Goal: Task Accomplishment & Management: Use online tool/utility

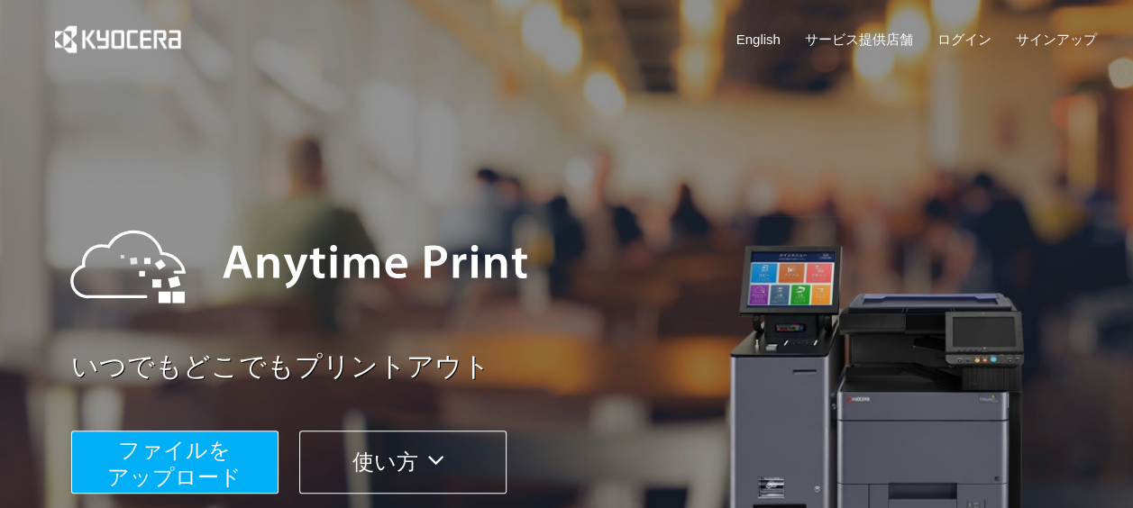
scroll to position [180, 0]
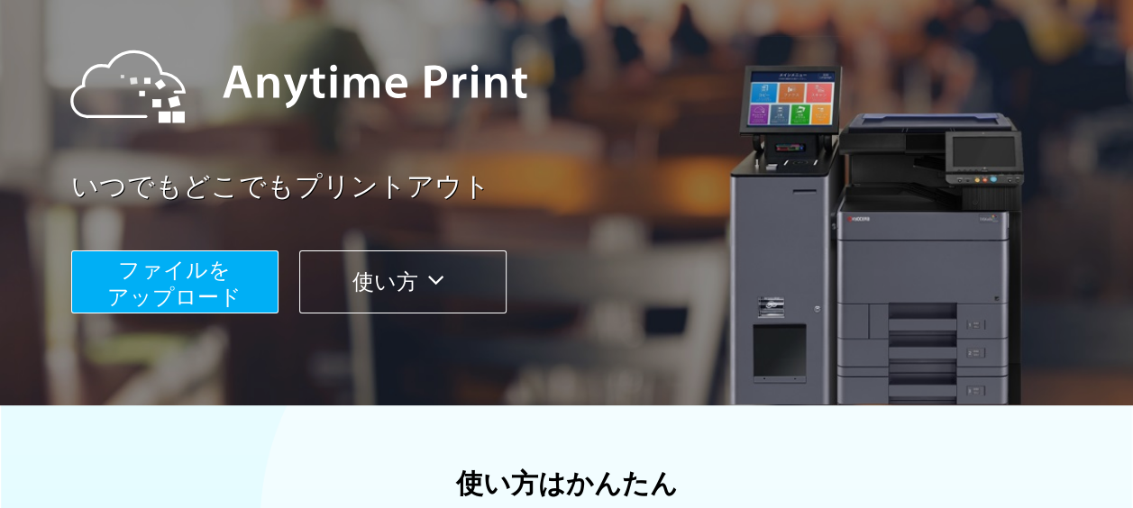
click at [150, 261] on span "ファイルを ​​アップロード" at bounding box center [174, 283] width 134 height 51
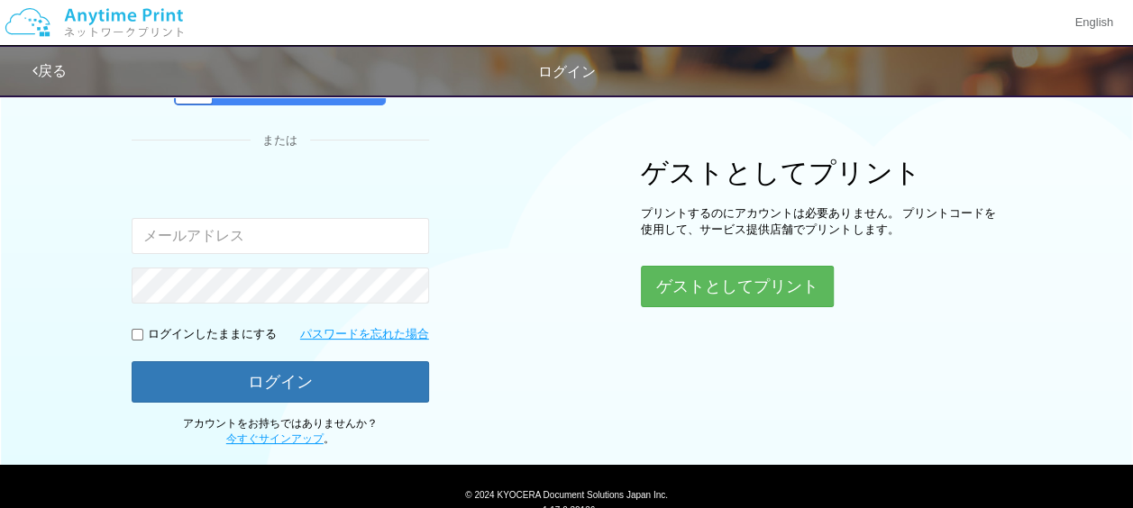
scroll to position [90, 0]
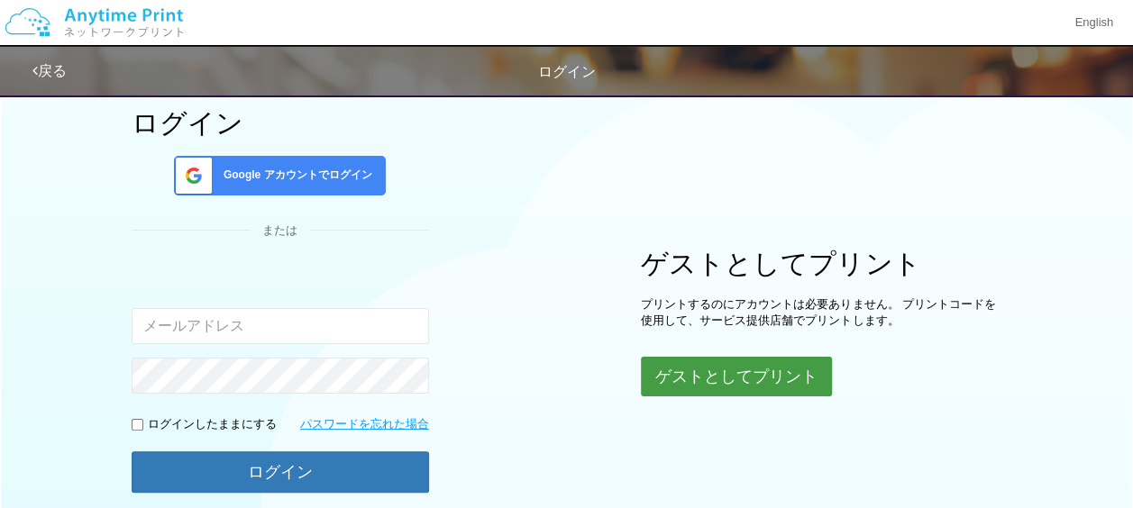
click at [804, 373] on button "ゲストとしてプリント" at bounding box center [736, 377] width 191 height 40
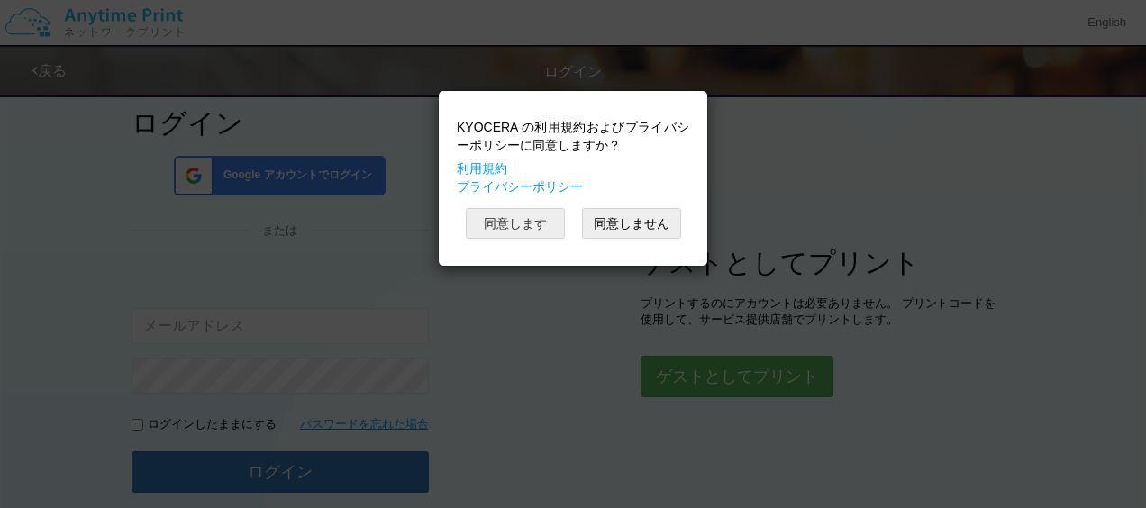
click at [543, 216] on button "同意します" at bounding box center [515, 223] width 99 height 31
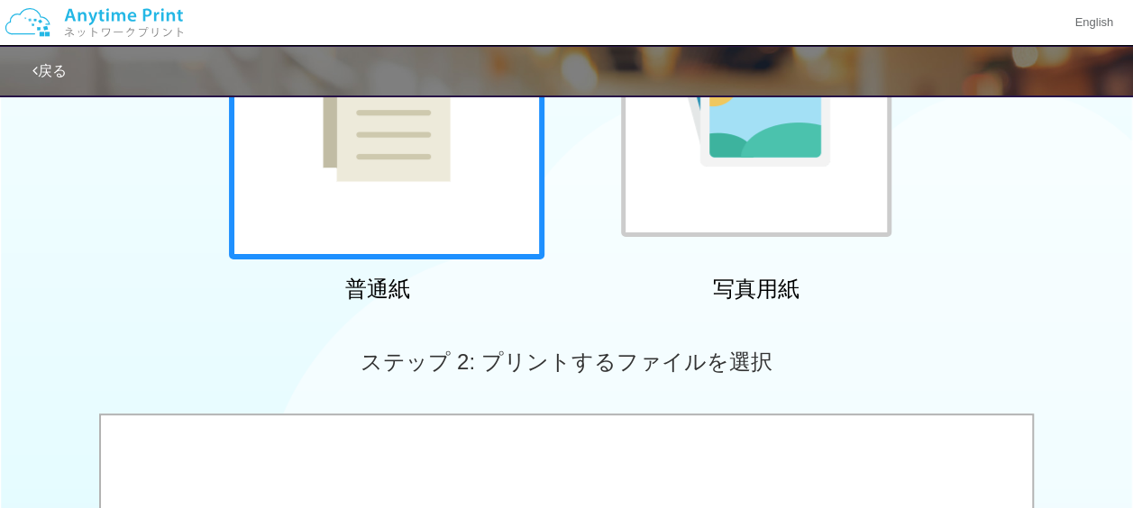
scroll to position [631, 0]
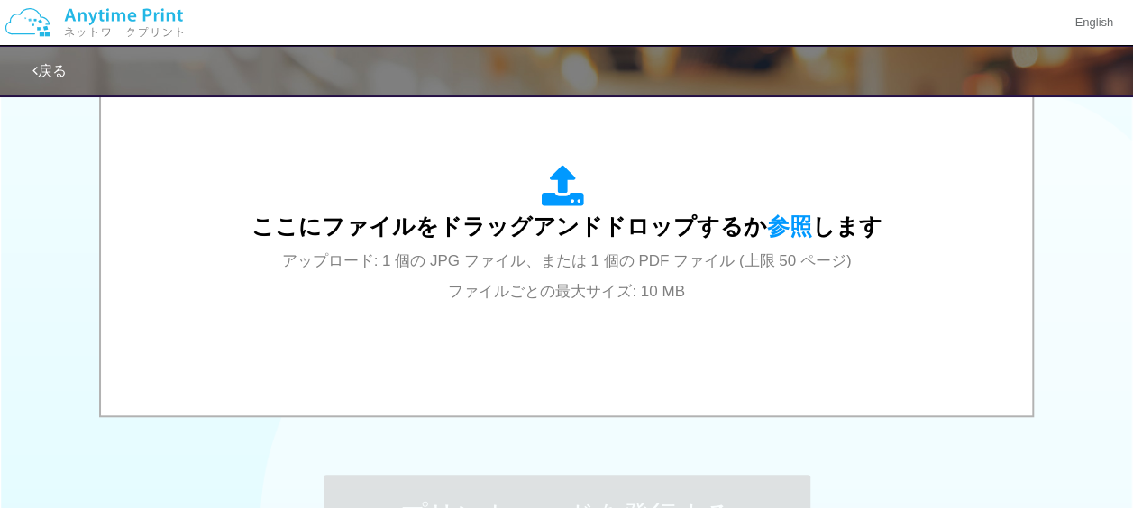
click at [512, 247] on div "ここにファイルをドラッグアンドドロップするか 参照 します アップロード: 1 個の JPG ファイル、または 1 個の PDF ファイル (上限 50 ペー…" at bounding box center [566, 235] width 631 height 141
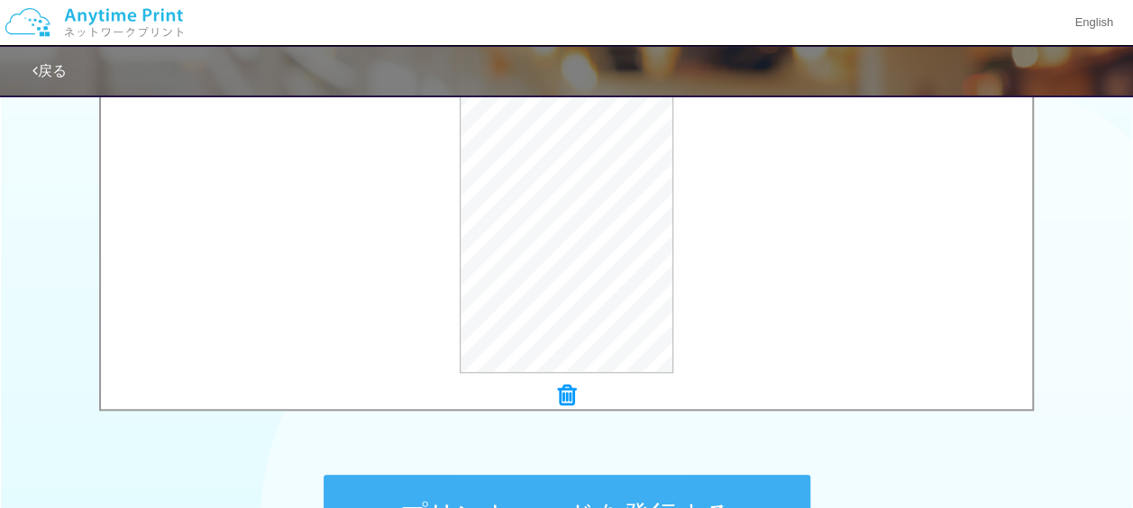
scroll to position [862, 0]
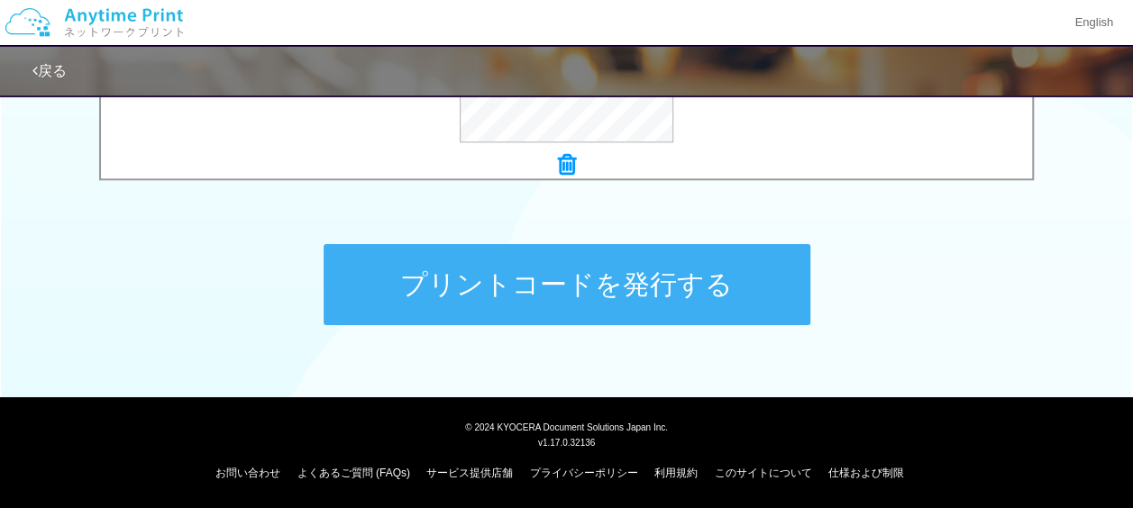
click at [701, 295] on button "プリントコードを発行する" at bounding box center [567, 284] width 487 height 81
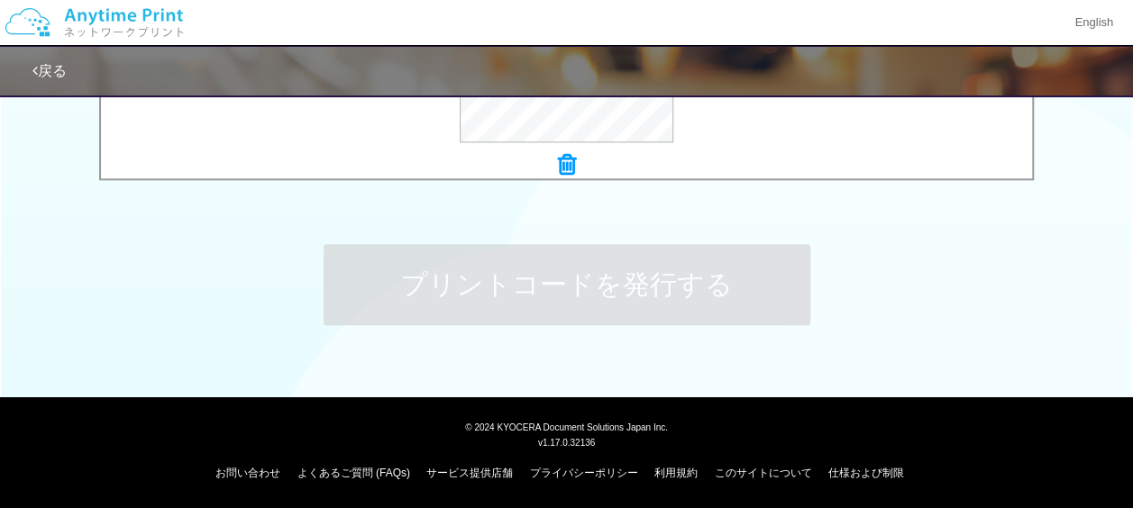
scroll to position [0, 0]
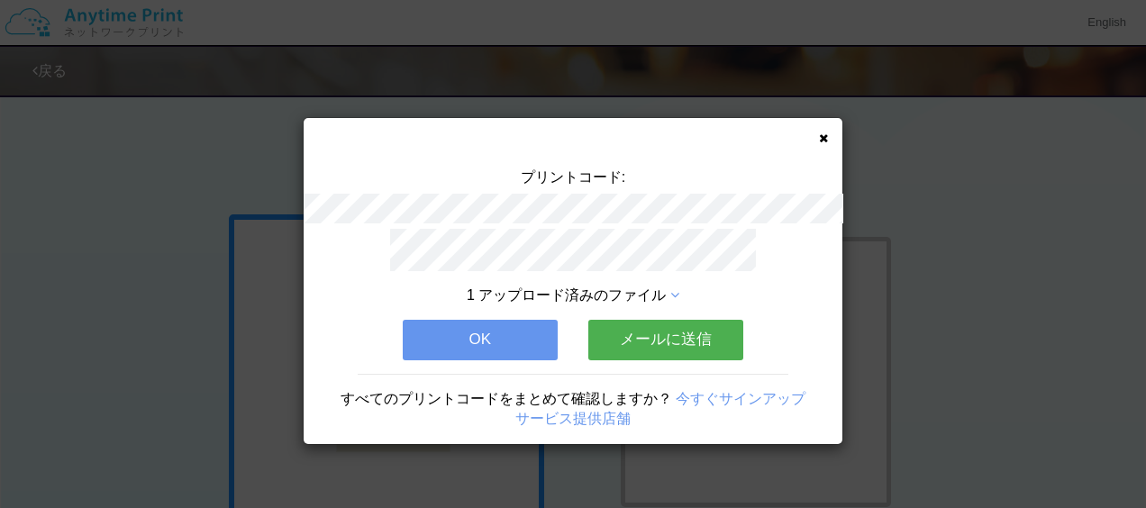
click at [660, 324] on button "メールに送信" at bounding box center [666, 340] width 155 height 40
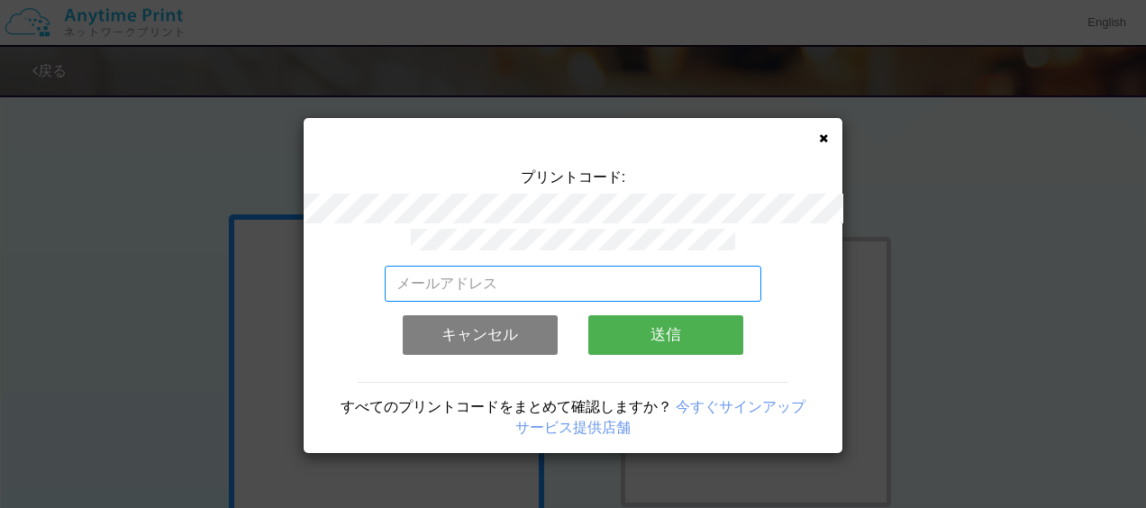
click at [622, 267] on input "email" at bounding box center [574, 284] width 378 height 36
type input "[EMAIL_ADDRESS][DOMAIN_NAME]"
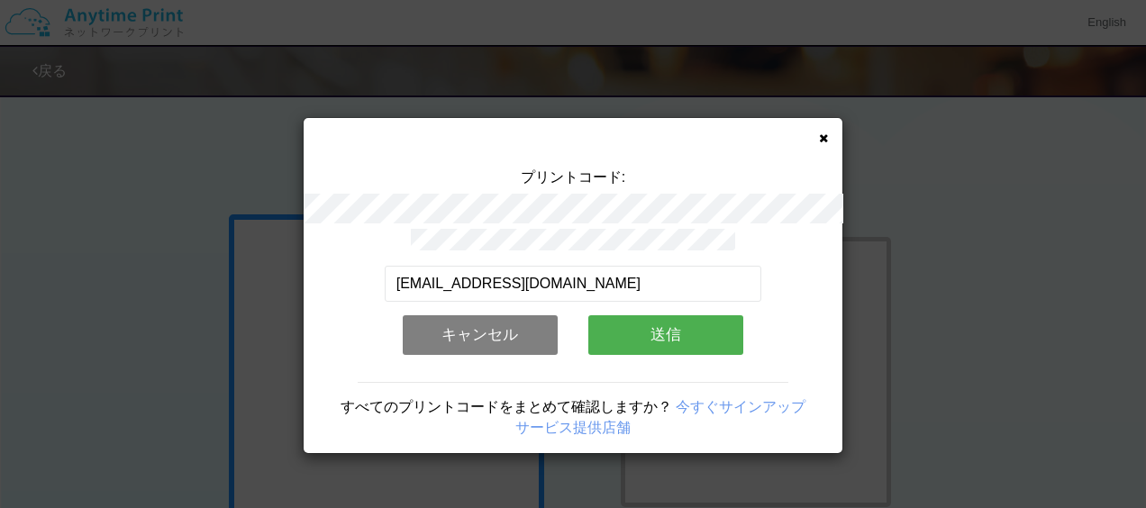
click at [654, 315] on button "送信" at bounding box center [666, 335] width 155 height 40
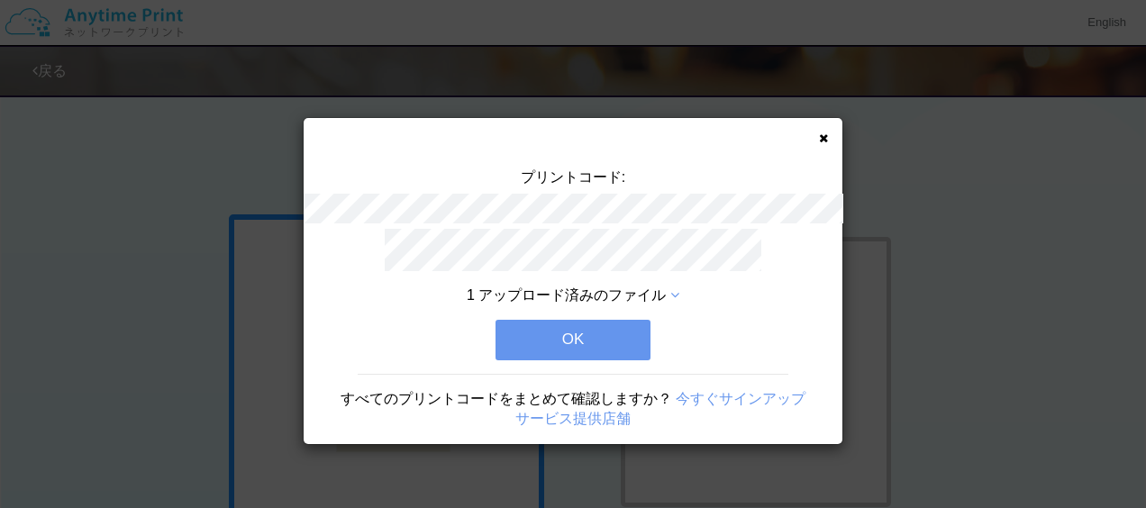
click at [598, 320] on button "OK" at bounding box center [573, 340] width 155 height 40
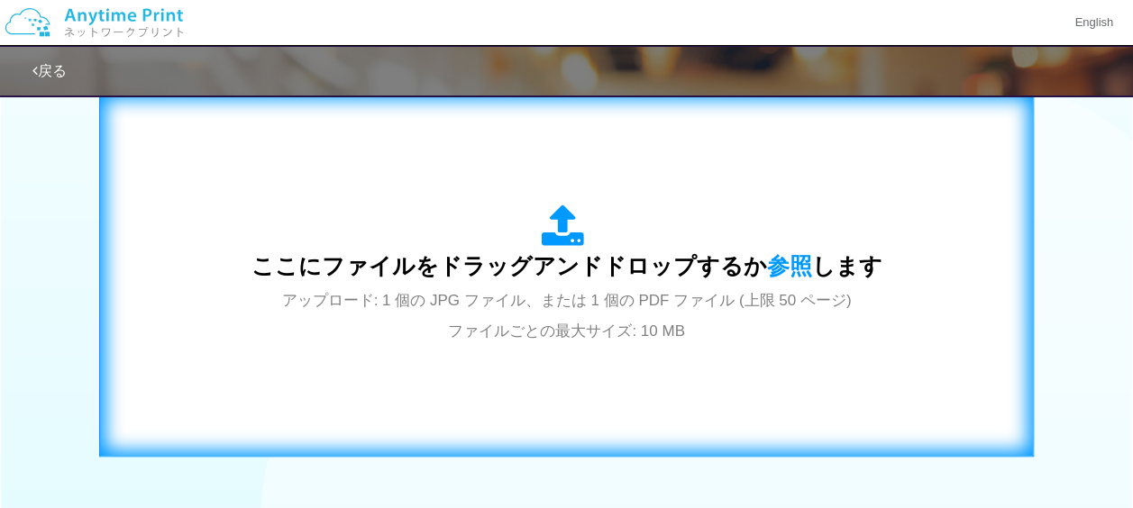
scroll to position [681, 0]
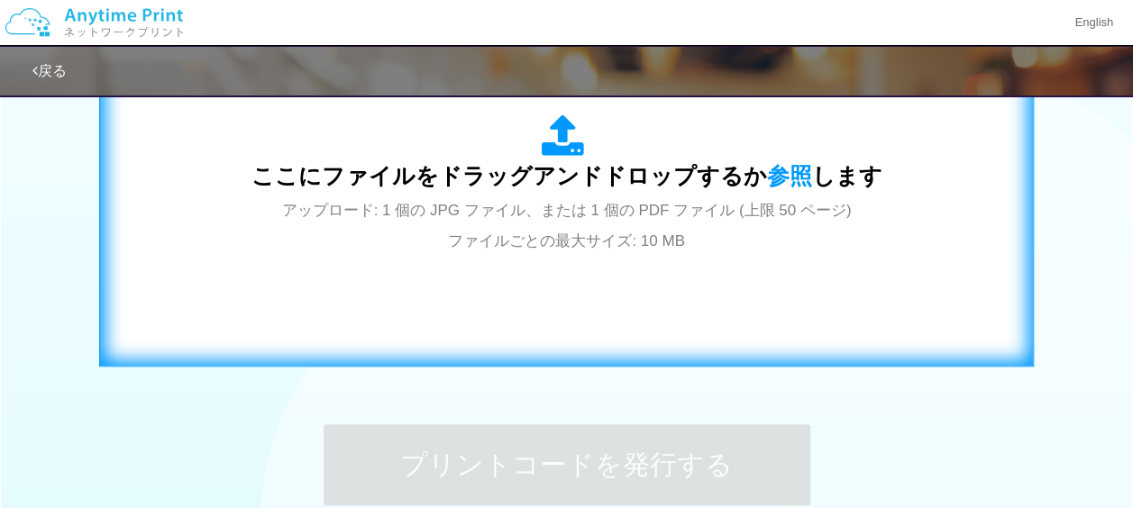
click at [591, 173] on span "ここにファイルをドラッグアンドドロップするか 参照 します" at bounding box center [566, 175] width 631 height 25
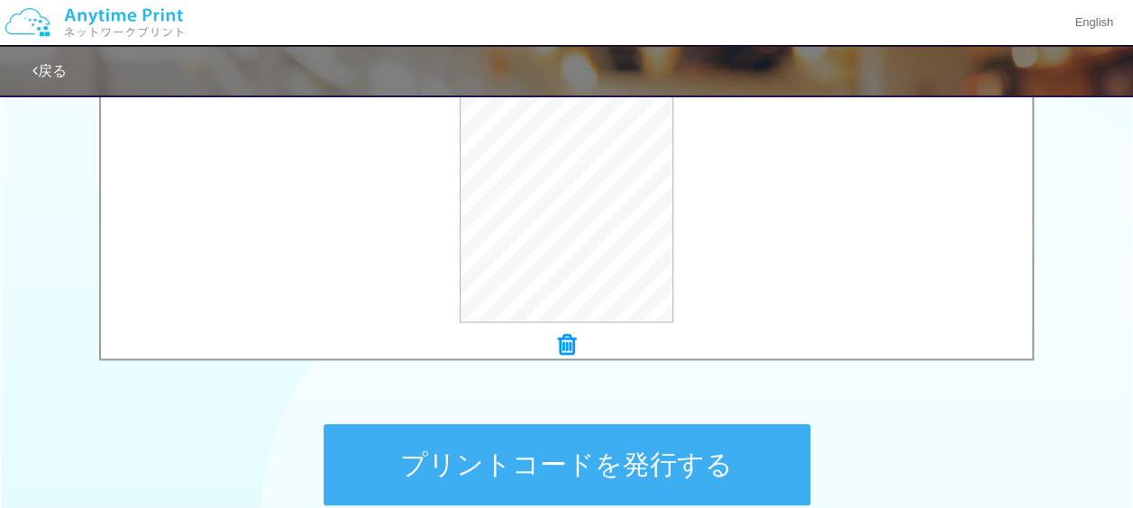
scroll to position [862, 0]
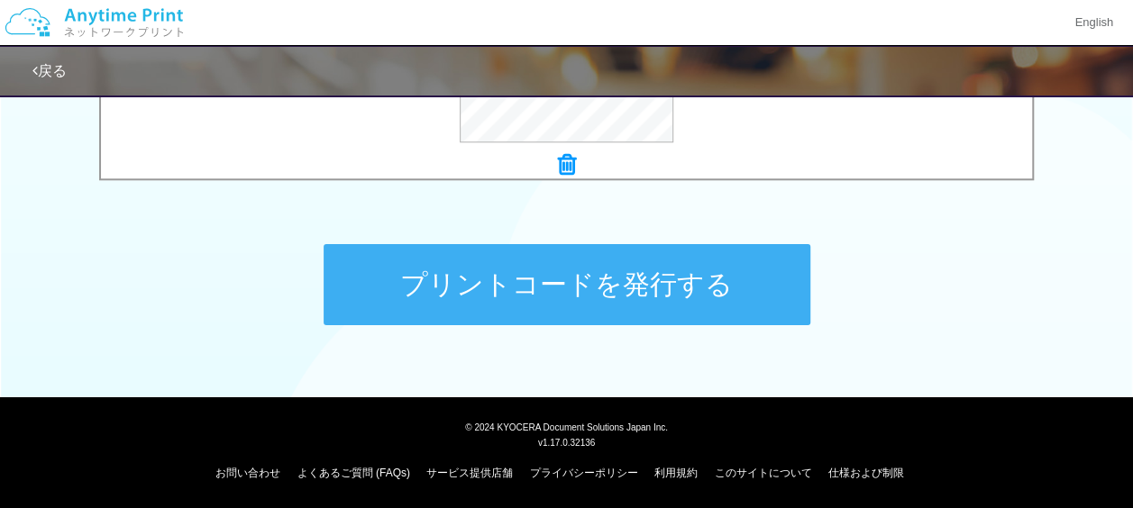
click at [671, 298] on button "プリントコードを発行する" at bounding box center [567, 284] width 487 height 81
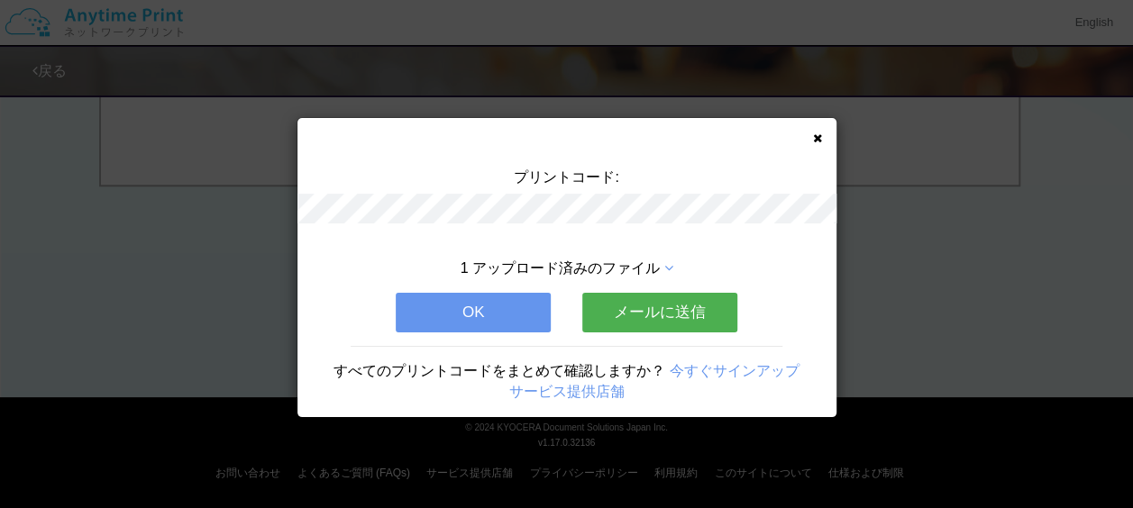
scroll to position [0, 0]
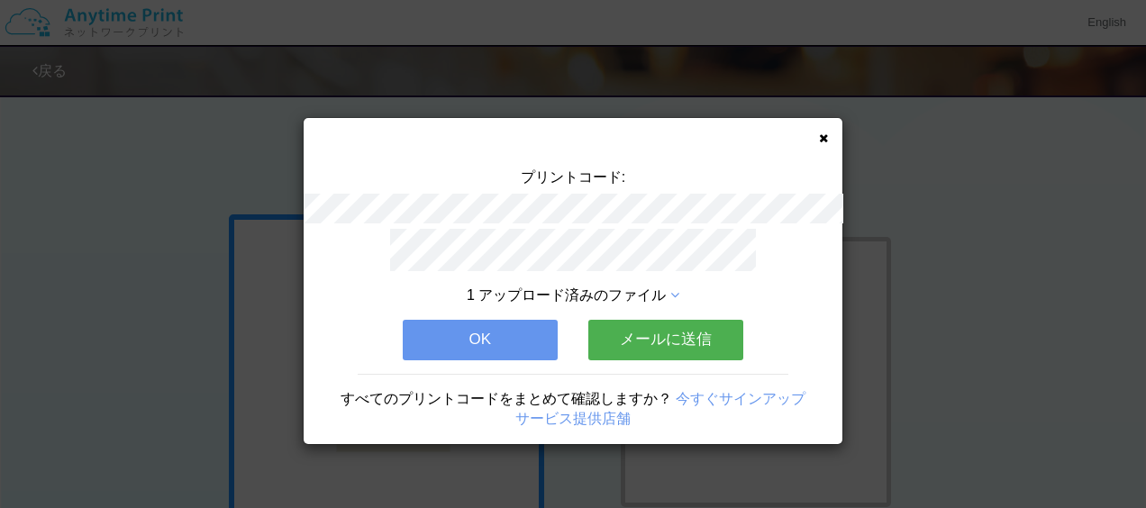
click at [658, 333] on button "メールに送信" at bounding box center [666, 340] width 155 height 40
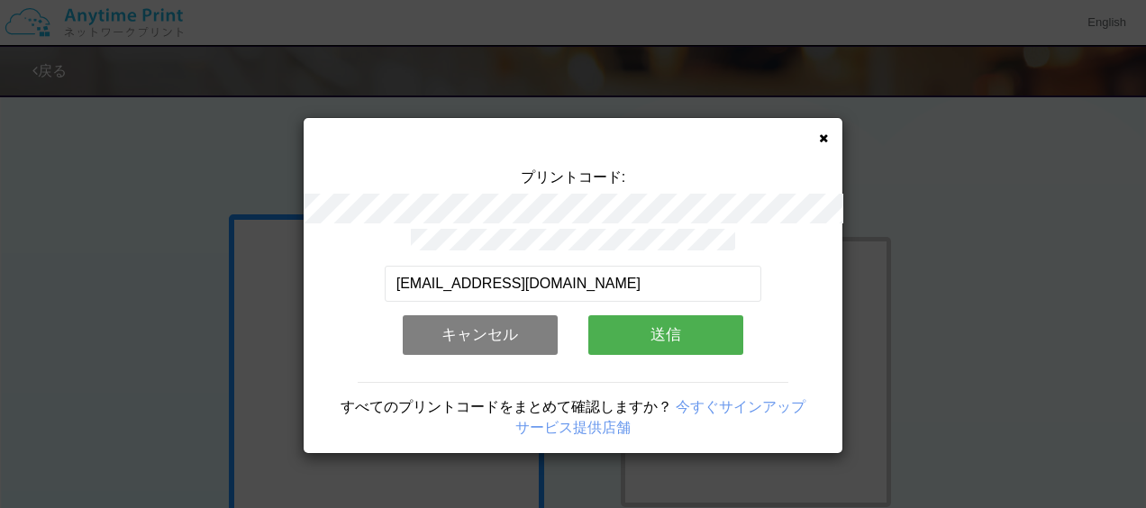
click at [494, 340] on button "キャンセル" at bounding box center [480, 335] width 155 height 40
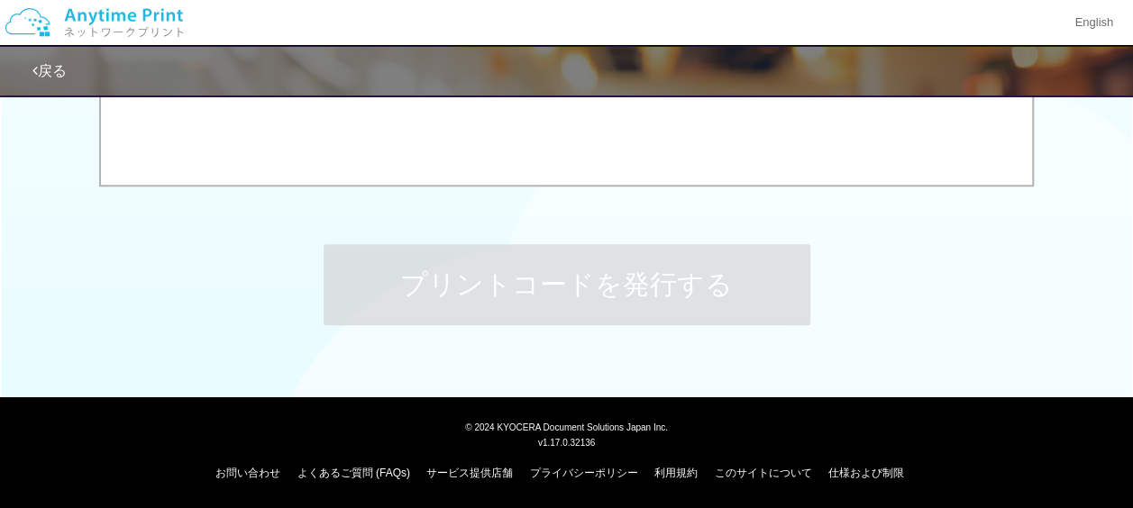
scroll to position [591, 0]
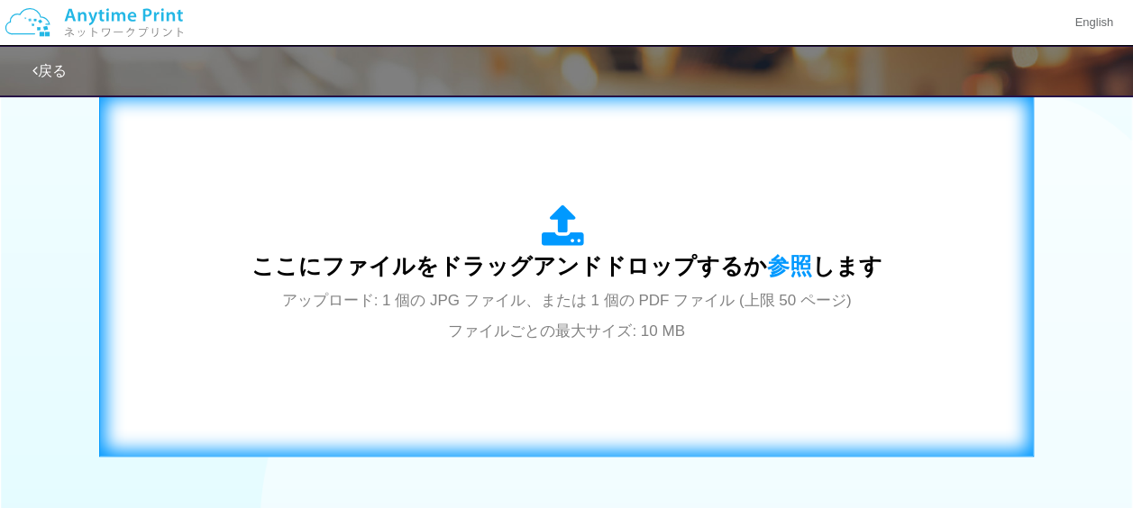
click at [593, 278] on span "ここにファイルをドラッグアンドドロップするか 参照 します" at bounding box center [566, 265] width 631 height 25
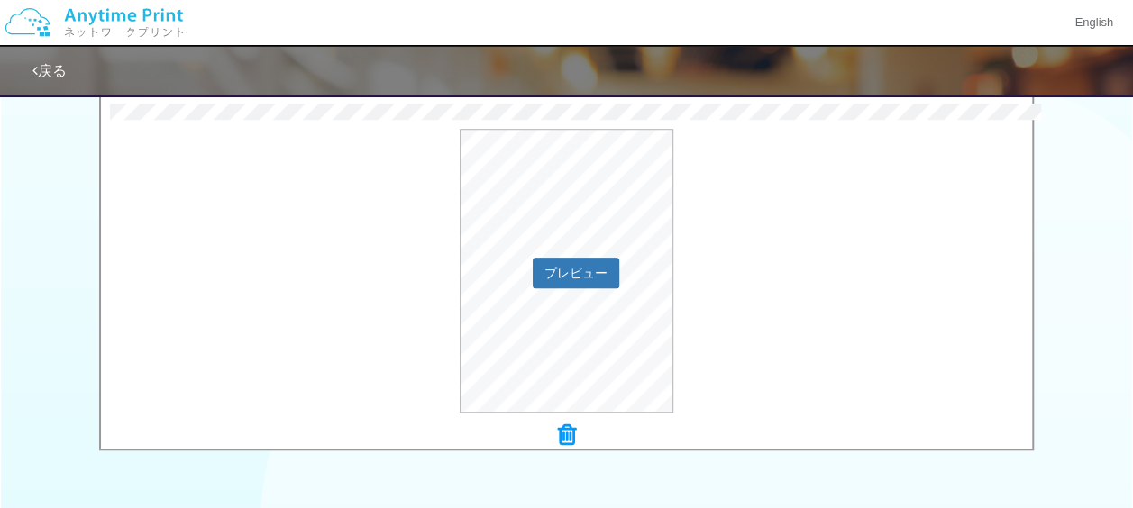
scroll to position [862, 0]
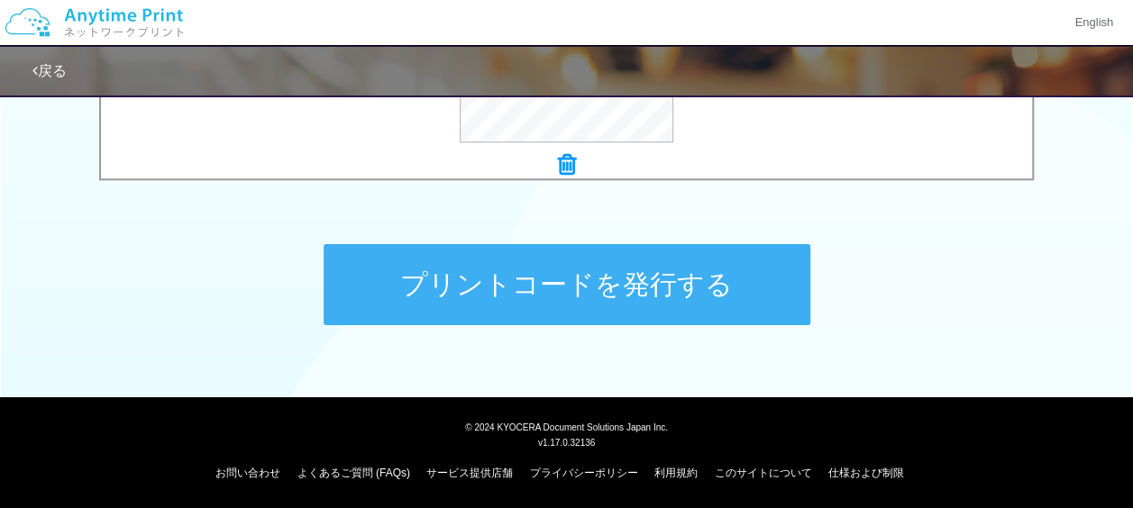
click at [563, 288] on button "プリントコードを発行する" at bounding box center [567, 284] width 487 height 81
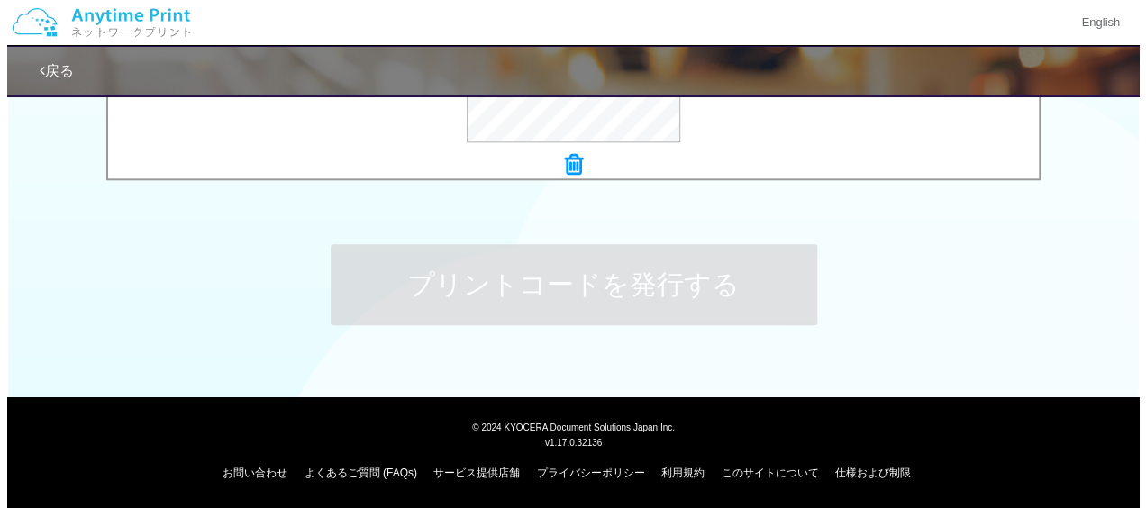
scroll to position [0, 0]
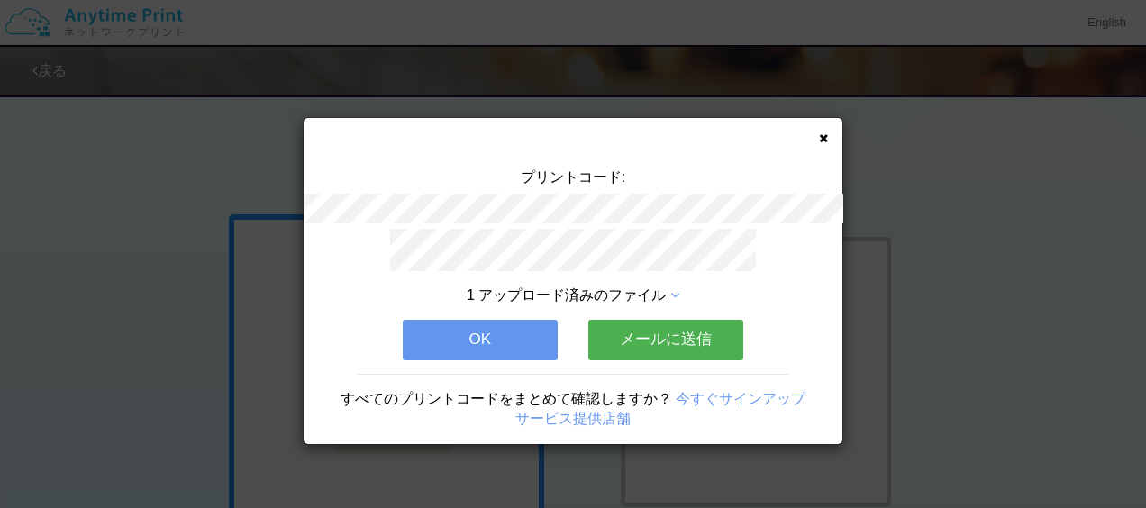
click at [671, 323] on button "メールに送信" at bounding box center [666, 340] width 155 height 40
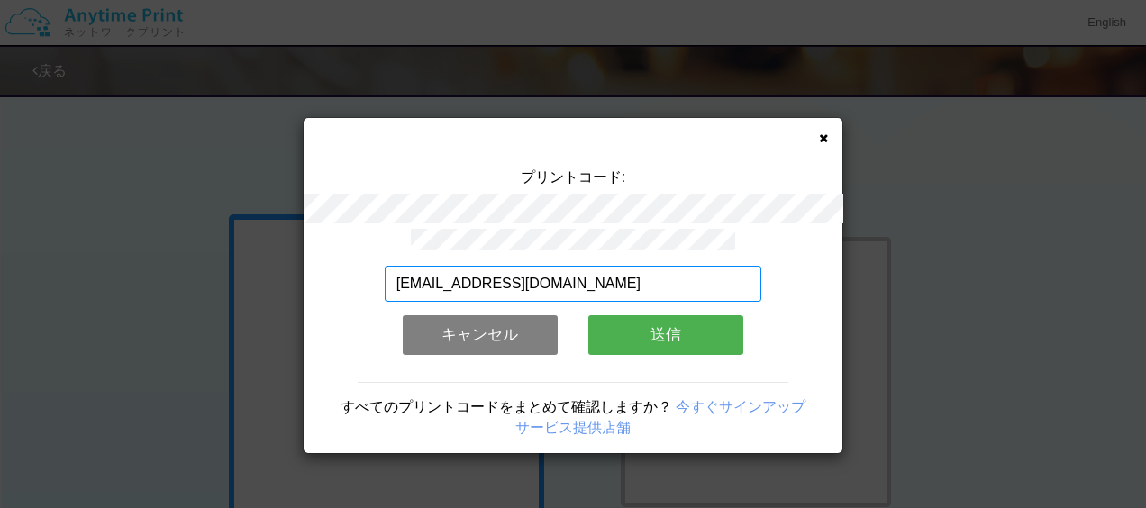
click at [597, 278] on input "[EMAIL_ADDRESS][DOMAIN_NAME]" at bounding box center [574, 284] width 378 height 36
type input "o"
type input "[EMAIL_ADDRESS][DOMAIN_NAME]"
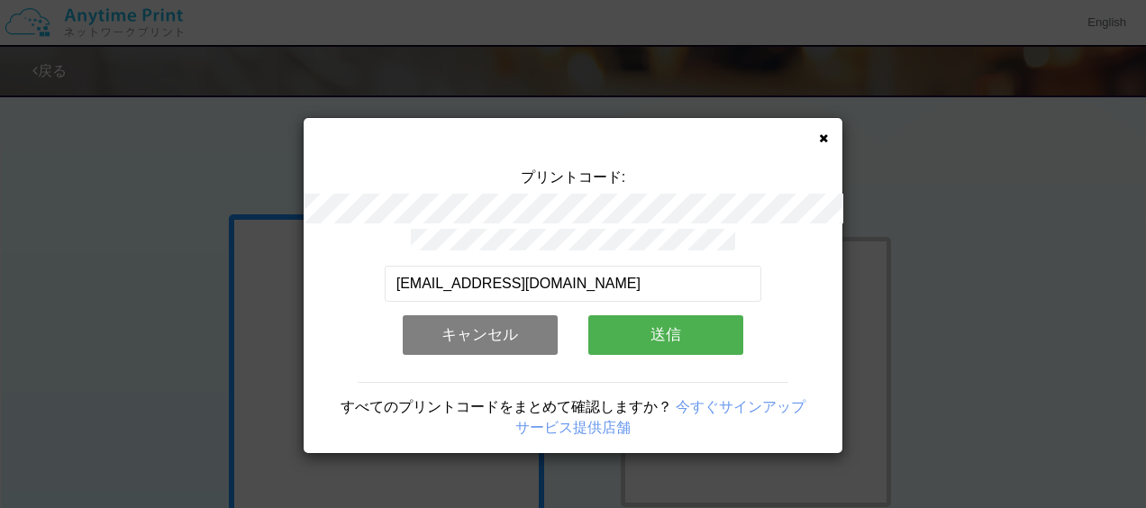
click at [651, 338] on button "送信" at bounding box center [666, 335] width 155 height 40
